Goal: Check status: Check status

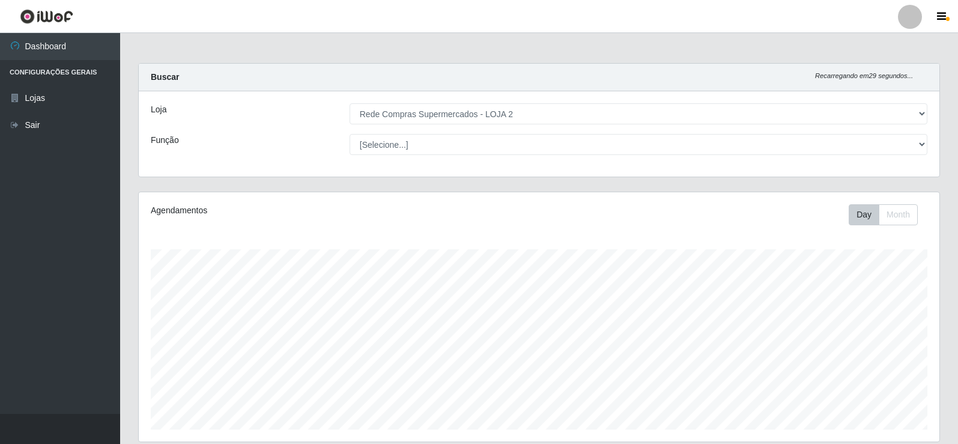
select select "161"
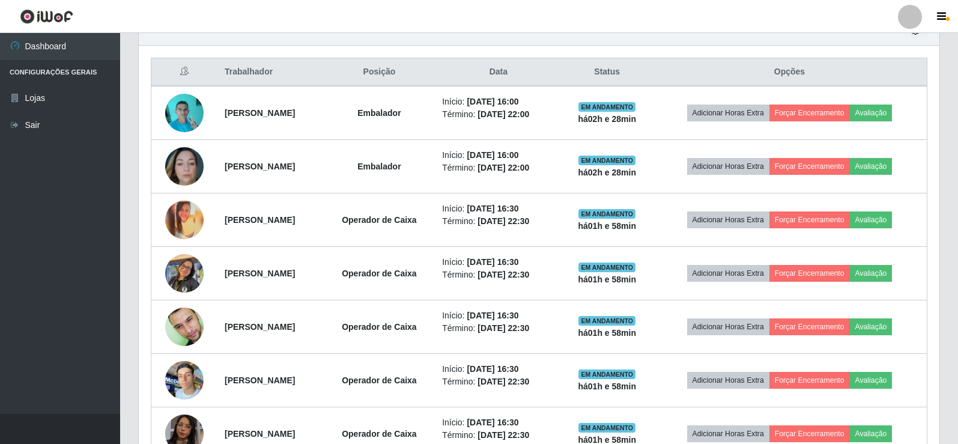
scroll to position [249, 800]
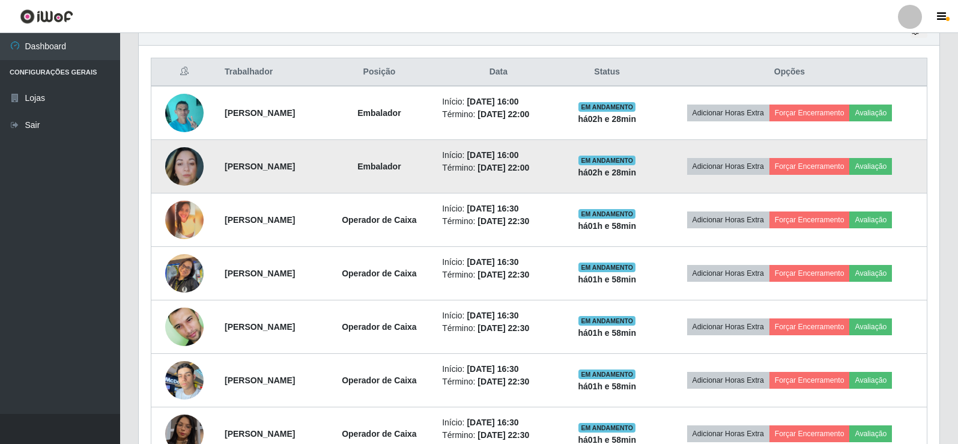
click at [190, 160] on img at bounding box center [184, 166] width 38 height 38
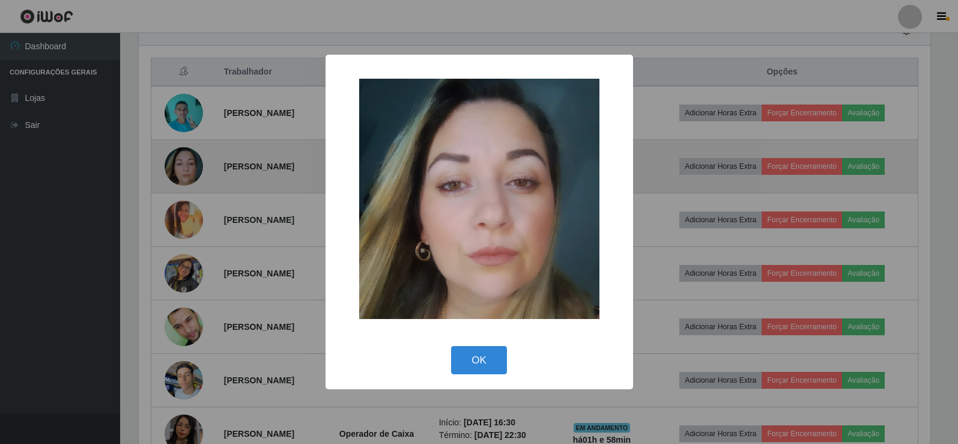
scroll to position [249, 794]
click at [190, 160] on div "× OK Cancel" at bounding box center [480, 222] width 961 height 444
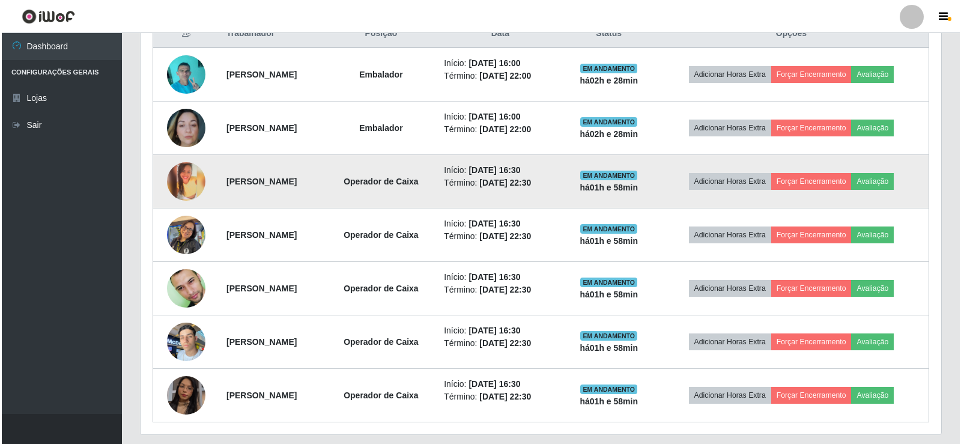
scroll to position [500, 0]
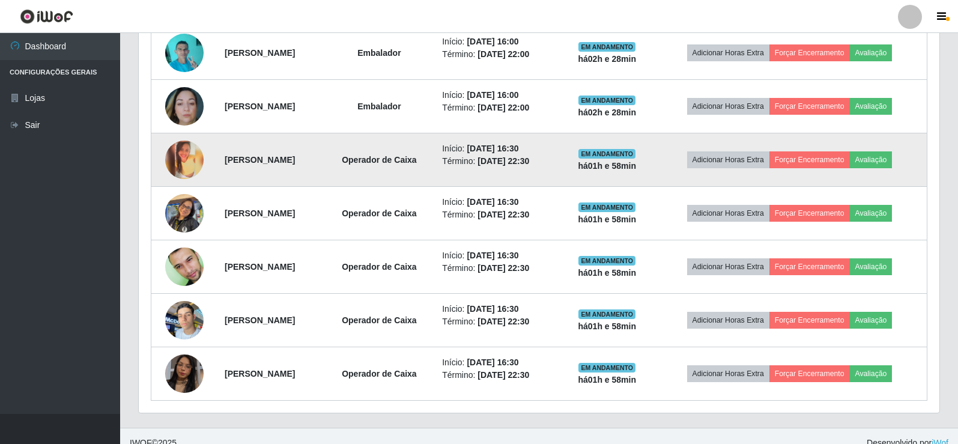
click at [191, 159] on img at bounding box center [184, 159] width 38 height 38
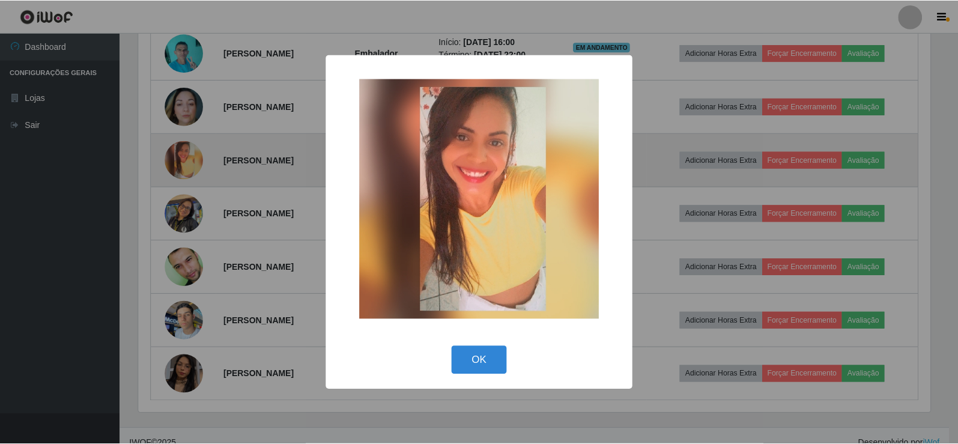
scroll to position [249, 794]
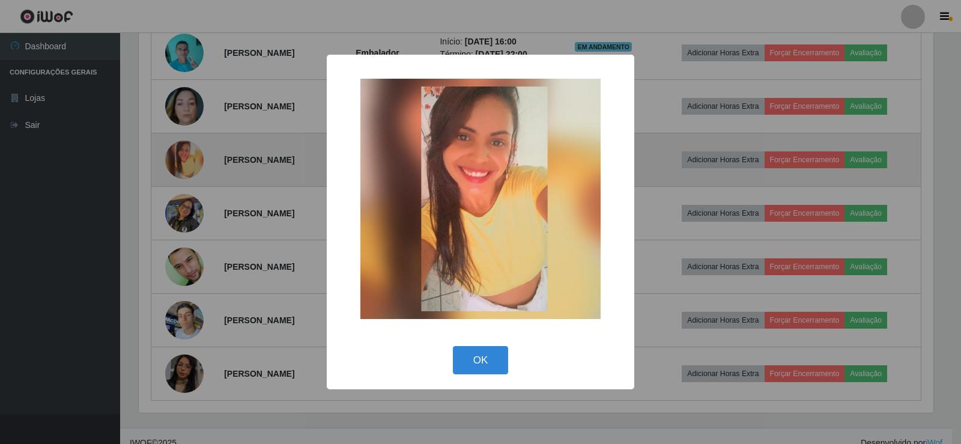
click at [191, 159] on div "× OK Cancel" at bounding box center [480, 222] width 961 height 444
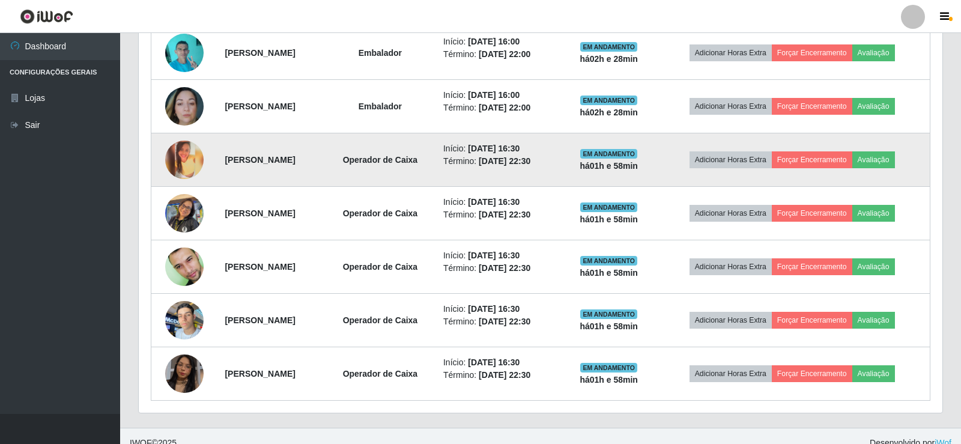
scroll to position [249, 800]
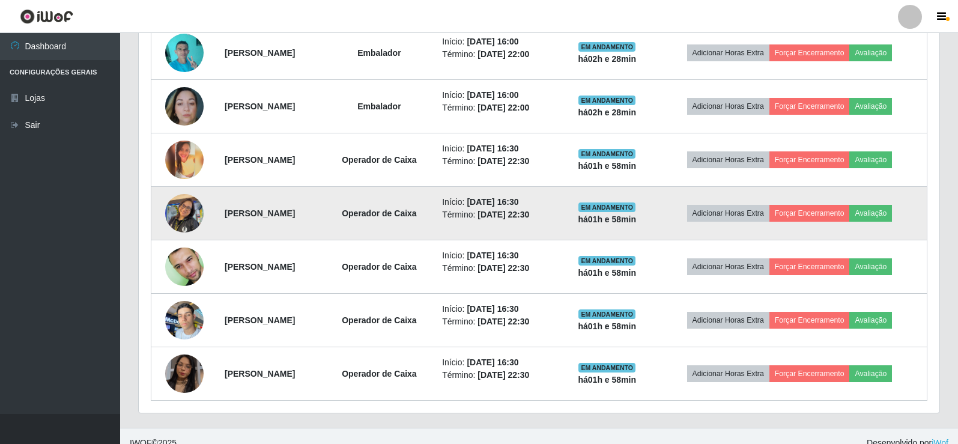
click at [184, 208] on img at bounding box center [184, 212] width 38 height 51
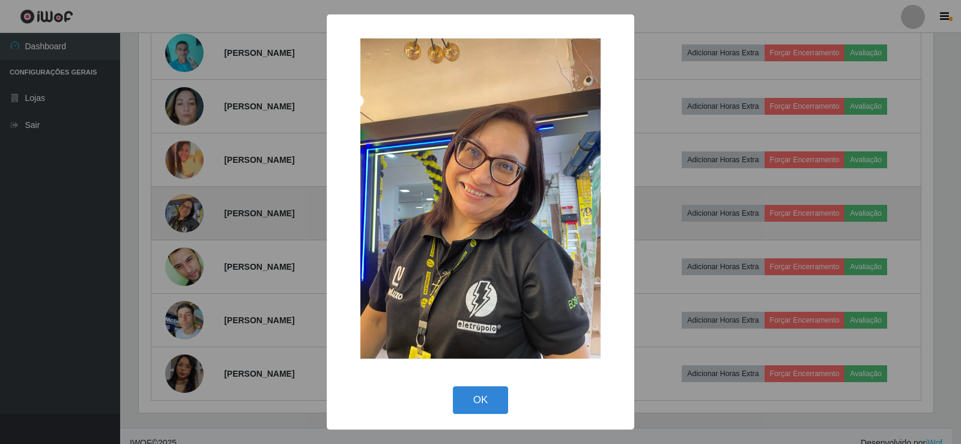
click at [184, 208] on div "× OK Cancel" at bounding box center [480, 222] width 961 height 444
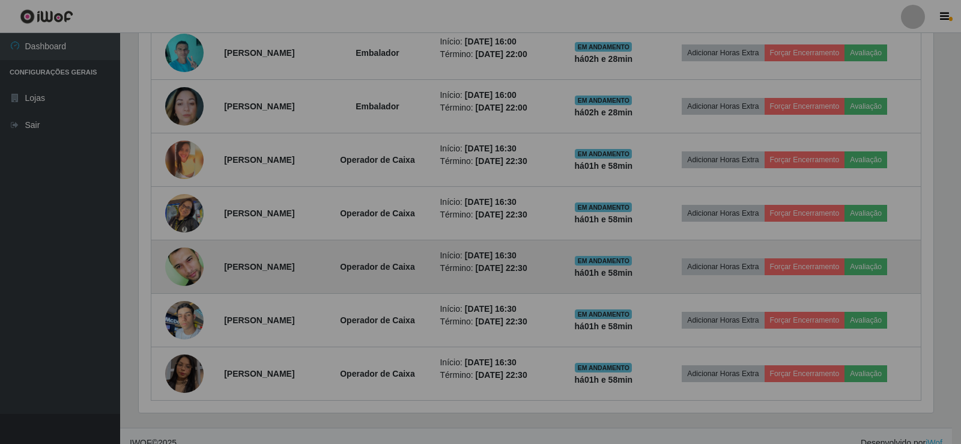
scroll to position [249, 800]
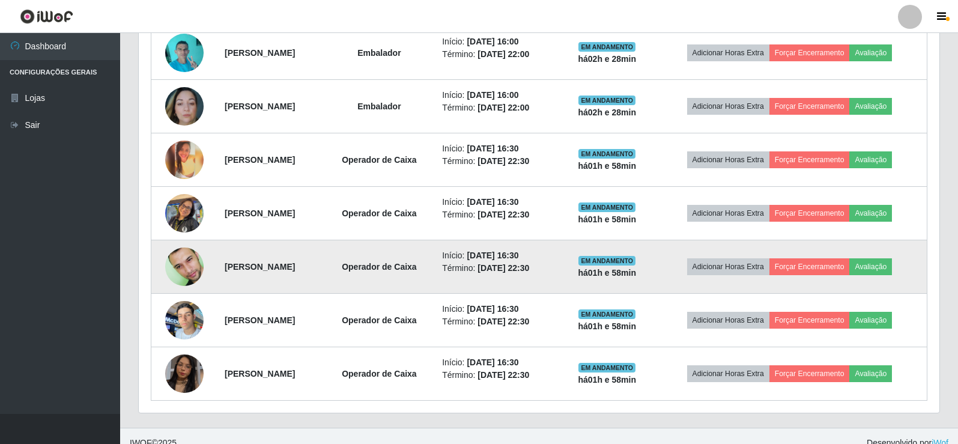
click at [189, 258] on img at bounding box center [184, 266] width 38 height 61
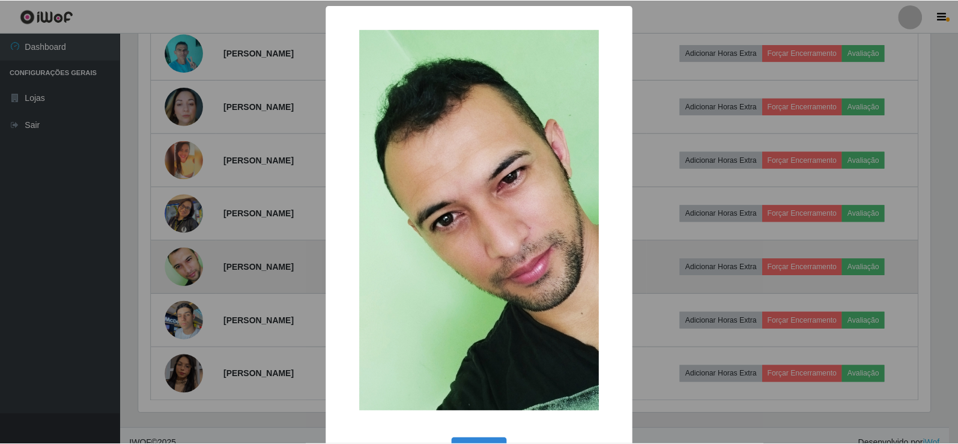
scroll to position [249, 794]
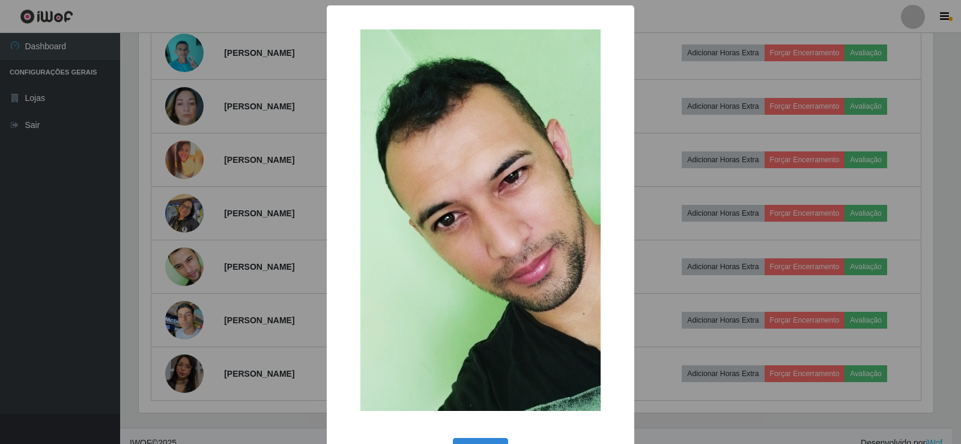
click at [193, 258] on div "× OK Cancel" at bounding box center [480, 222] width 961 height 444
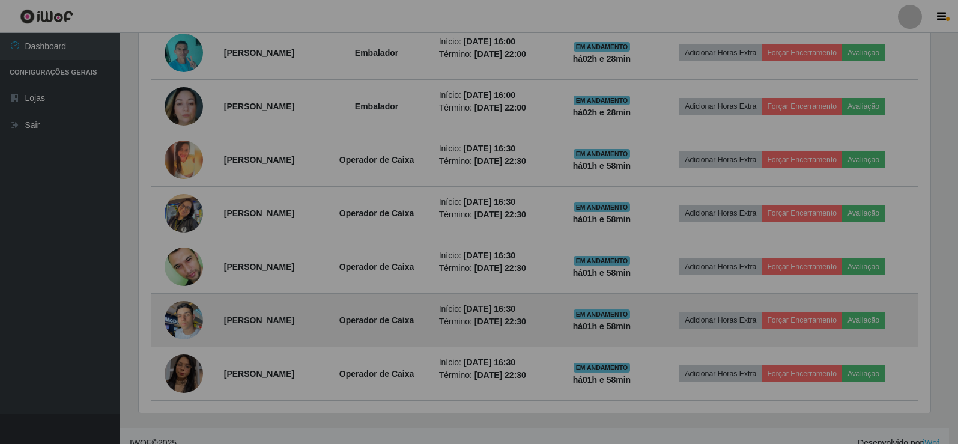
scroll to position [249, 800]
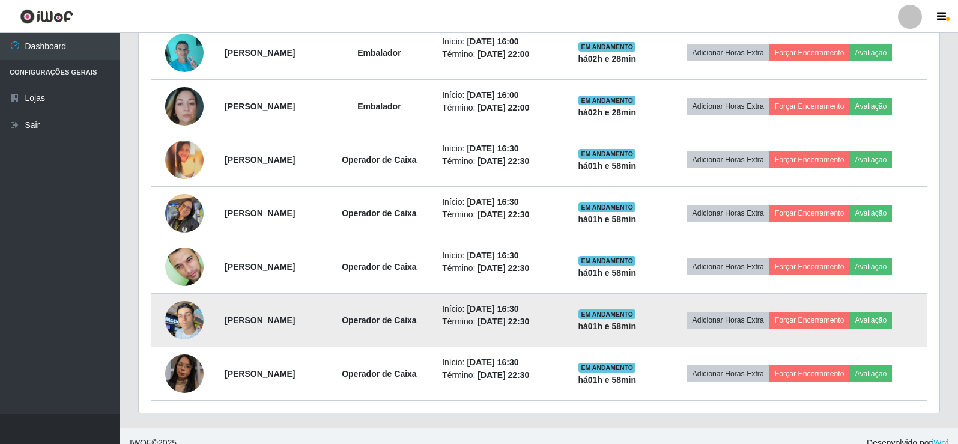
click at [183, 318] on img at bounding box center [184, 319] width 38 height 51
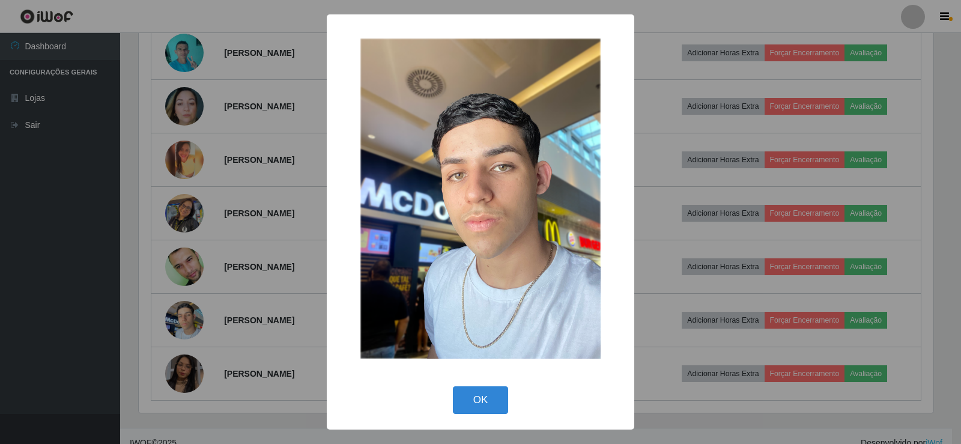
click at [199, 256] on div "× OK Cancel" at bounding box center [480, 222] width 961 height 444
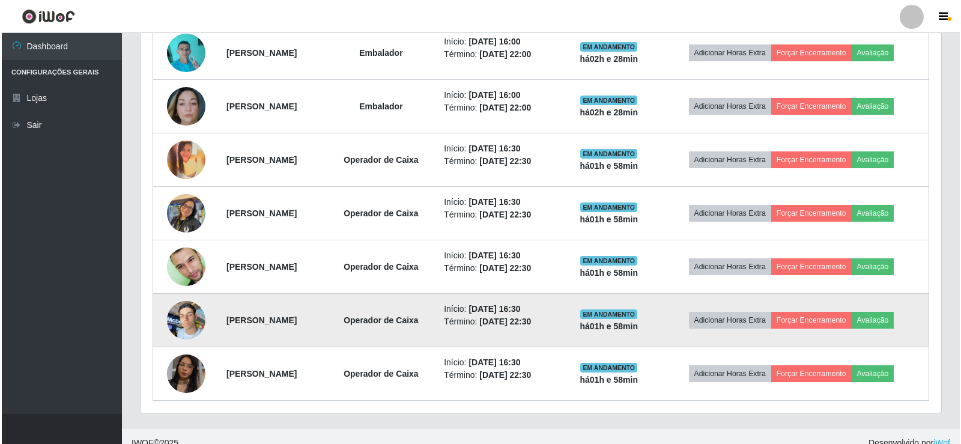
scroll to position [249, 800]
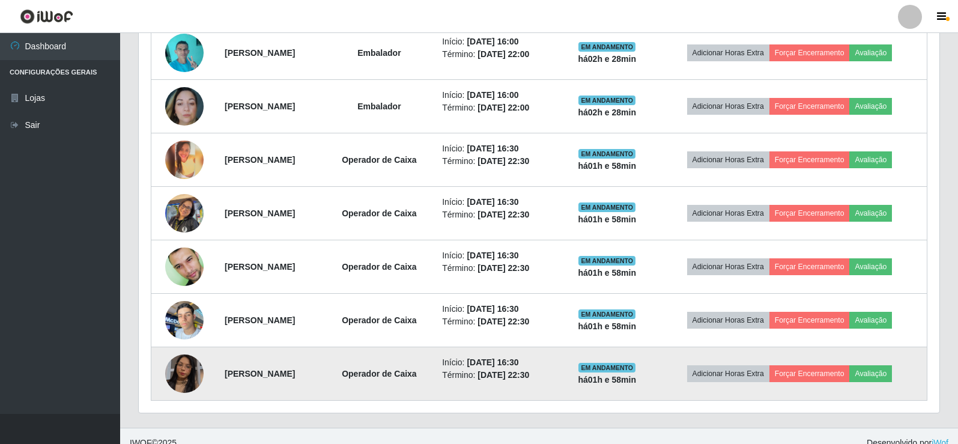
click at [192, 366] on img at bounding box center [184, 373] width 38 height 68
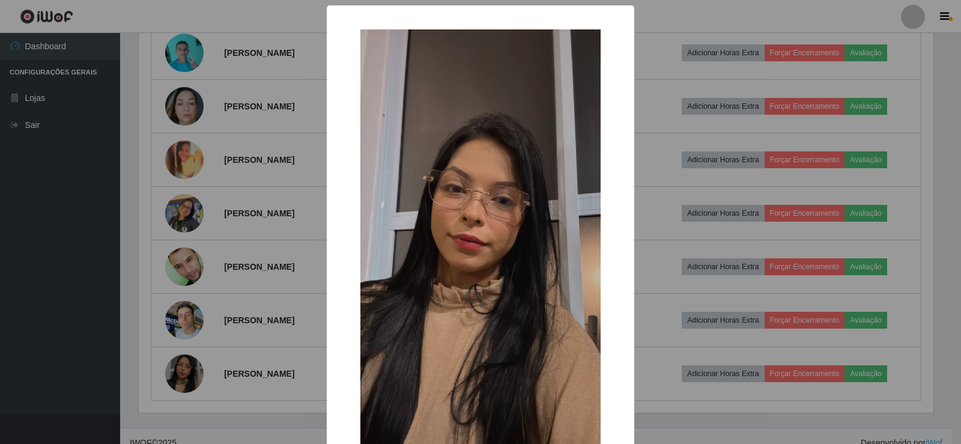
click at [248, 205] on div "× OK Cancel" at bounding box center [480, 222] width 961 height 444
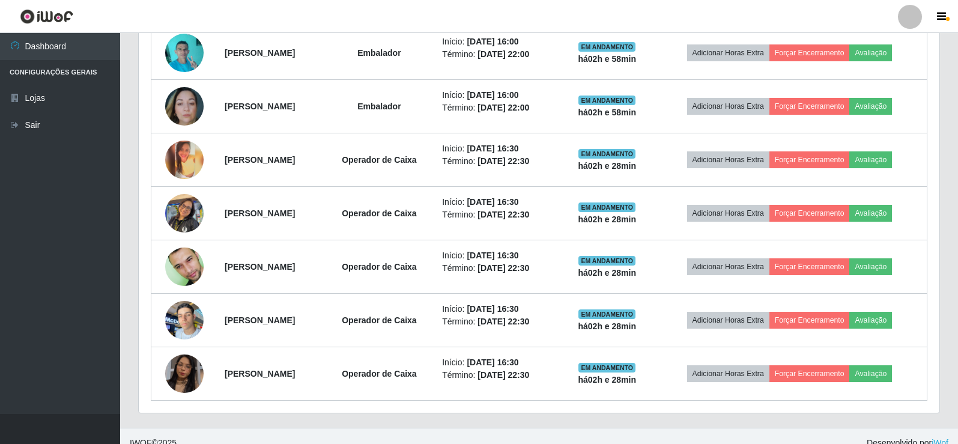
scroll to position [514, 0]
